Goal: Information Seeking & Learning: Learn about a topic

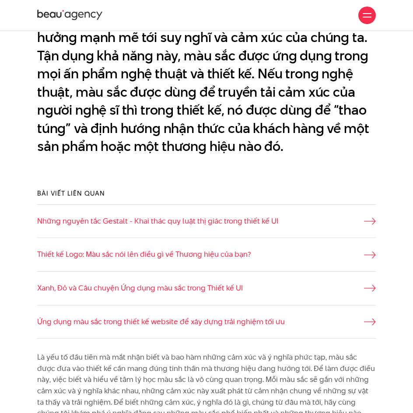
scroll to position [350, 0]
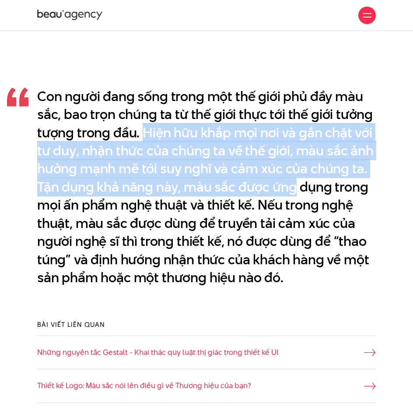
drag, startPoint x: 145, startPoint y: 132, endPoint x: 291, endPoint y: 194, distance: 158.9
click at [292, 194] on p "Con người đang sống trong một thế giới phủ đầy màu sắc, bao trọn chúng ta từ th…" at bounding box center [206, 188] width 339 height 200
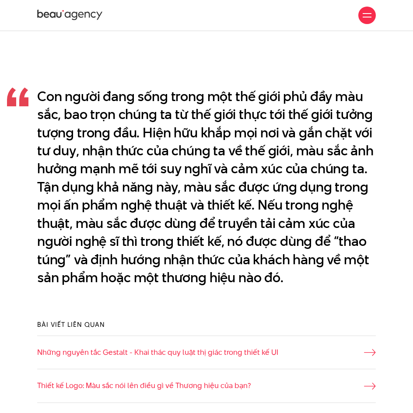
click at [276, 233] on p "Con người đang sống trong một thế giới phủ đầy màu sắc, bao trọn chúng ta từ th…" at bounding box center [206, 188] width 339 height 200
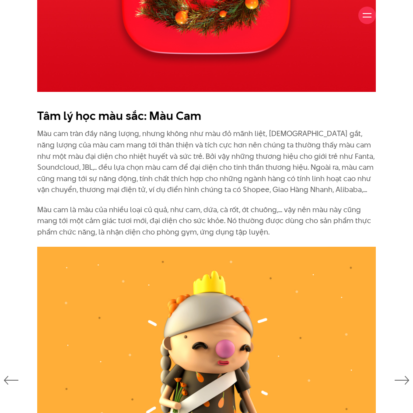
scroll to position [1270, 0]
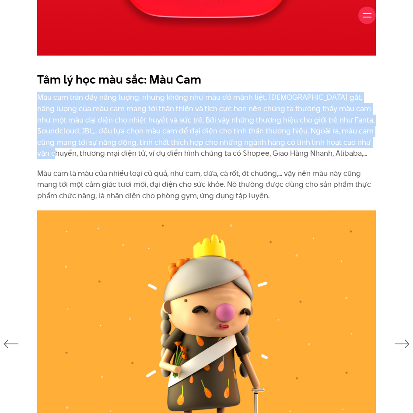
drag, startPoint x: 88, startPoint y: 104, endPoint x: 365, endPoint y: 140, distance: 279.1
click at [363, 141] on div "Tâm lý học màu sắc: Màu Cam Màu cam tràn đầy năng lượng, nhưng không như màu đỏ…" at bounding box center [207, 139] width 352 height 144
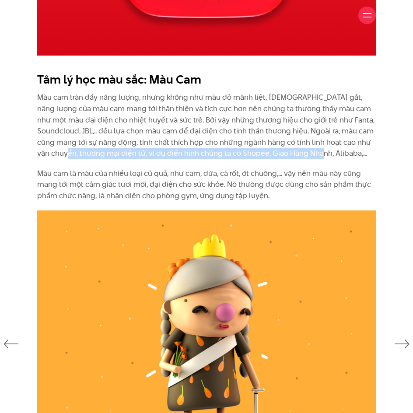
drag, startPoint x: 297, startPoint y: 154, endPoint x: 26, endPoint y: 156, distance: 271.5
click at [26, 156] on div "Tâm lý học màu sắc: Màu Cam Màu cam tràn đầy năng lượng, nhưng không như màu đỏ…" at bounding box center [206, 139] width 413 height 144
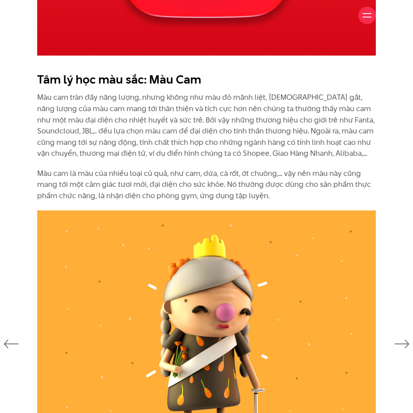
click at [10, 159] on div "Tâm lý học màu sắc: Màu Cam Màu cam tràn đầy năng lượng, nhưng không như màu đỏ…" at bounding box center [206, 139] width 413 height 144
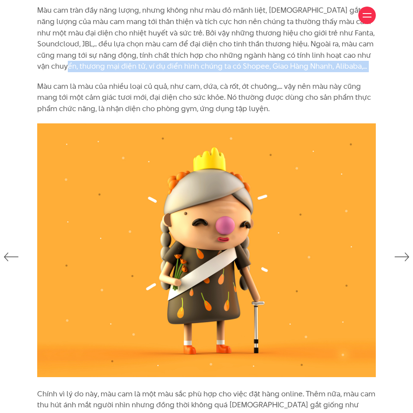
scroll to position [1358, 0]
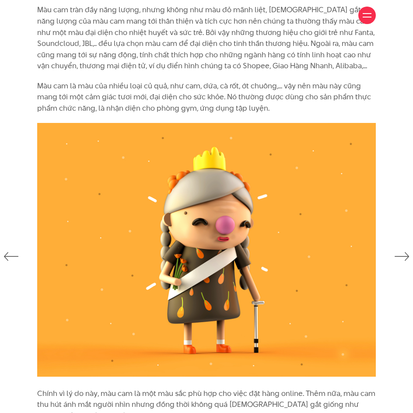
click at [13, 132] on div at bounding box center [206, 255] width 413 height 265
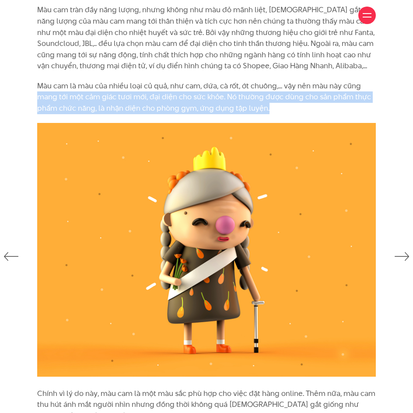
drag, startPoint x: 31, startPoint y: 95, endPoint x: 285, endPoint y: 105, distance: 254.2
click at [285, 105] on div "Tâm lý học màu sắc: Màu Cam Màu cam tràn đầy năng lượng, nhưng không như màu đỏ…" at bounding box center [207, 51] width 352 height 144
click at [285, 105] on p "Màu cam là màu của nhiều loại củ quả, như cam, dứa, cà rốt, ớt chuông,... vậy n…" at bounding box center [206, 98] width 339 height 34
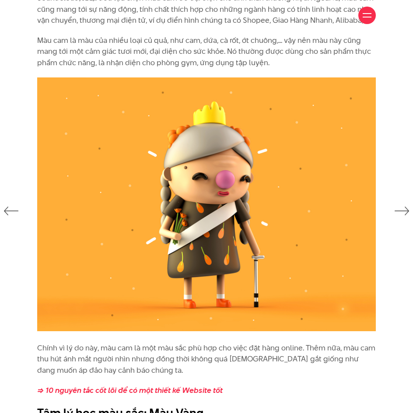
scroll to position [1577, 0]
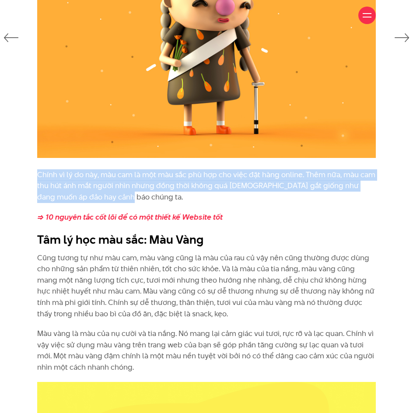
drag, startPoint x: 29, startPoint y: 173, endPoint x: 106, endPoint y: 194, distance: 80.2
click at [106, 194] on div "Chính vì lý do này, màu cam là một màu sắc phù hợp cho việc đặt hàng online. Th…" at bounding box center [206, 275] width 413 height 213
click at [12, 185] on div "Chính vì lý do này, màu cam là một màu sắc phù hợp cho việc đặt hàng online. Th…" at bounding box center [206, 275] width 413 height 213
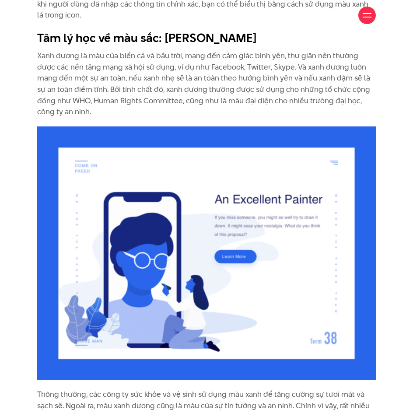
scroll to position [2671, 0]
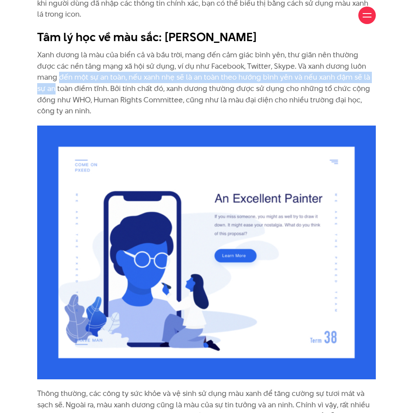
drag, startPoint x: 28, startPoint y: 75, endPoint x: 378, endPoint y: 81, distance: 349.5
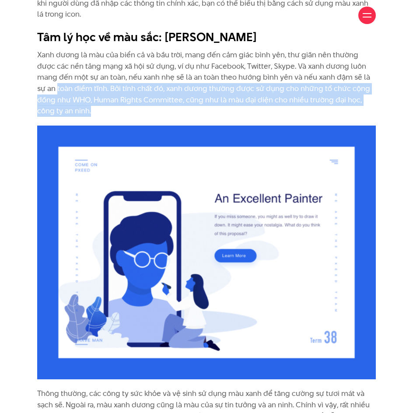
drag, startPoint x: 73, startPoint y: 109, endPoint x: 32, endPoint y: 85, distance: 47.6
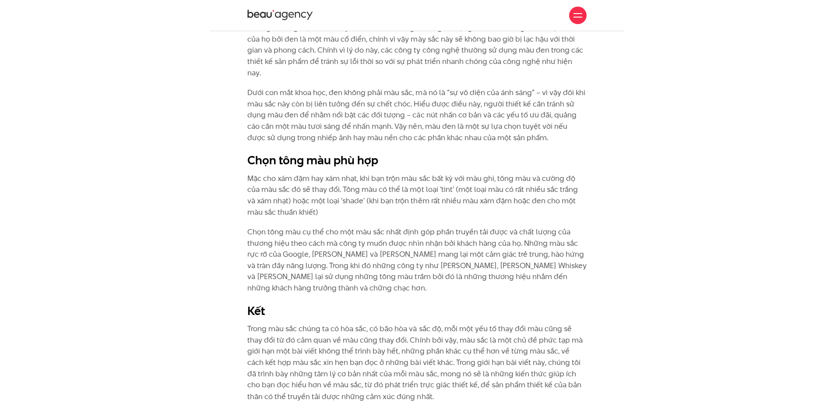
scroll to position [4817, 0]
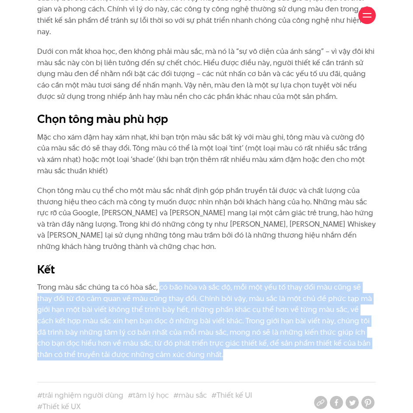
drag, startPoint x: 160, startPoint y: 263, endPoint x: 218, endPoint y: 296, distance: 66.3
click at [216, 332] on p "Trong màu sắc chúng ta có hòa sắc, có bão hòa và sắc độ, mỗi một yếu tố thay đổ…" at bounding box center [206, 321] width 339 height 78
